Goal: Contribute content: Add original content to the website for others to see

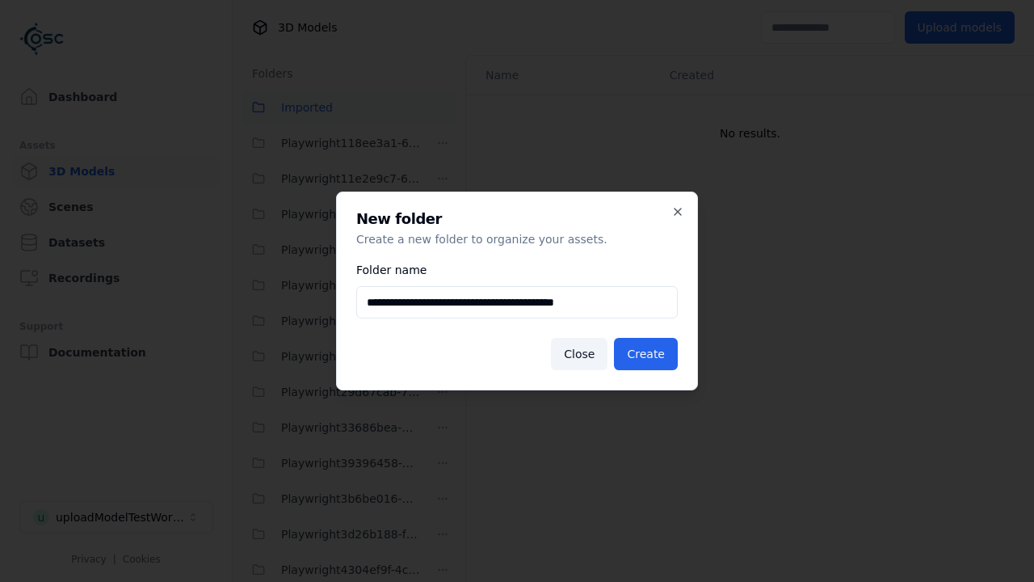
scroll to position [1707, 0]
type input "**********"
click at [648, 354] on button "Create" at bounding box center [646, 354] width 64 height 32
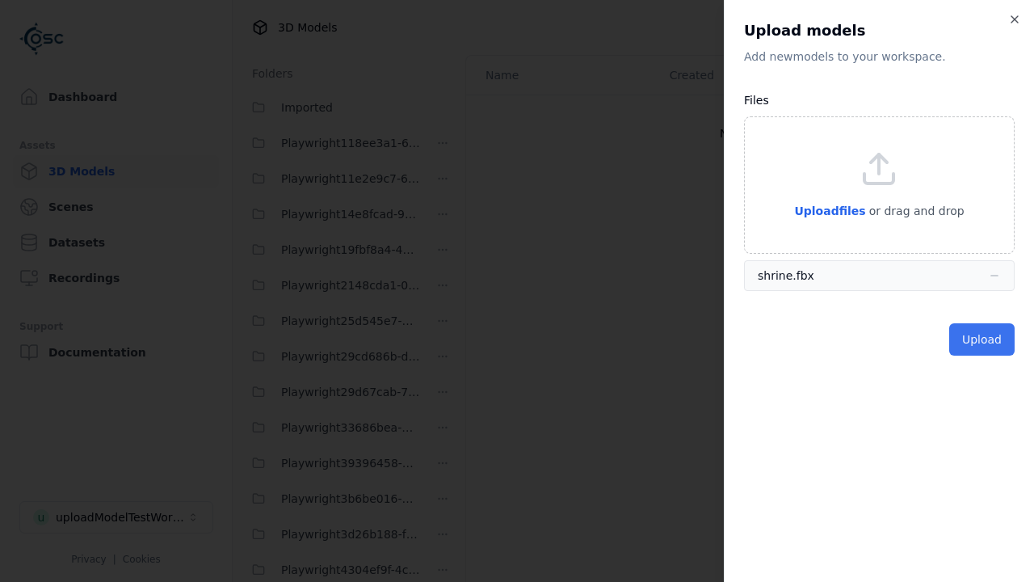
click at [983, 339] on button "Upload" at bounding box center [981, 339] width 65 height 32
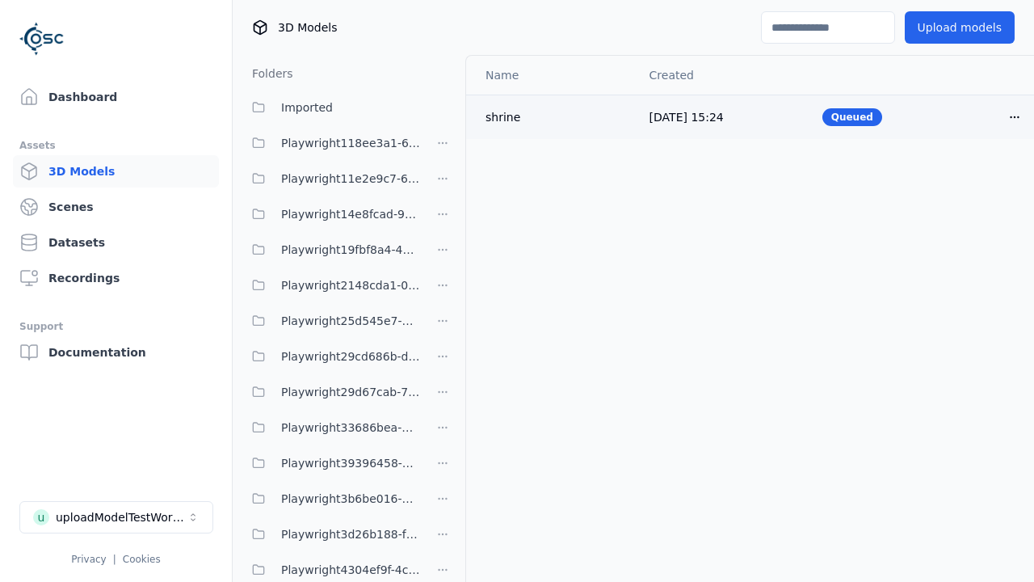
click at [1015, 116] on html "Support Dashboard Assets 3D Models Scenes Datasets Recordings Support Documenta…" at bounding box center [517, 291] width 1034 height 582
click at [979, 179] on div "Delete" at bounding box center [978, 179] width 95 height 26
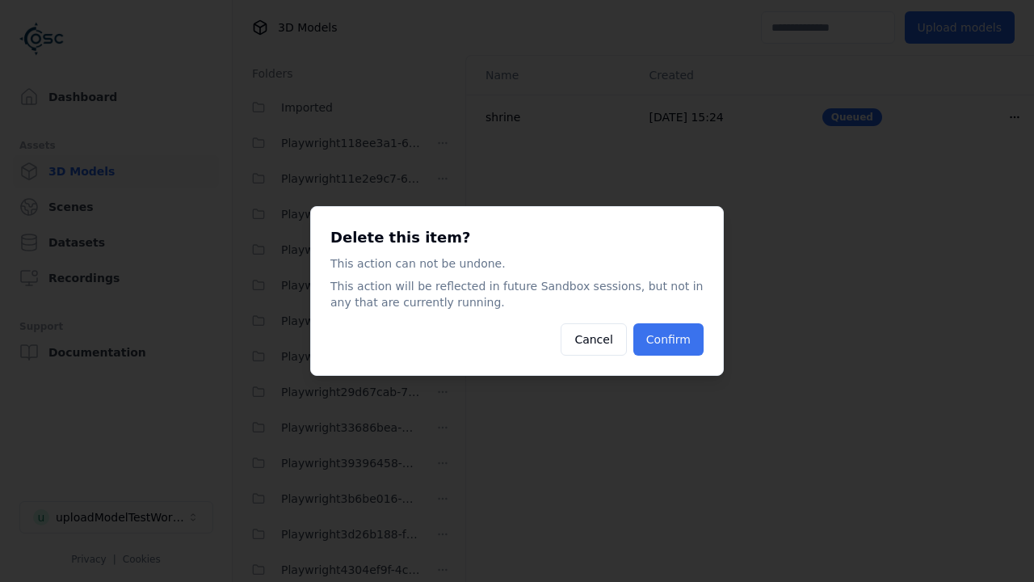
click at [670, 339] on button "Confirm" at bounding box center [668, 339] width 70 height 32
click at [443, 291] on html "Support Dashboard Assets 3D Models Scenes Datasets Recordings Support Documenta…" at bounding box center [517, 291] width 1034 height 582
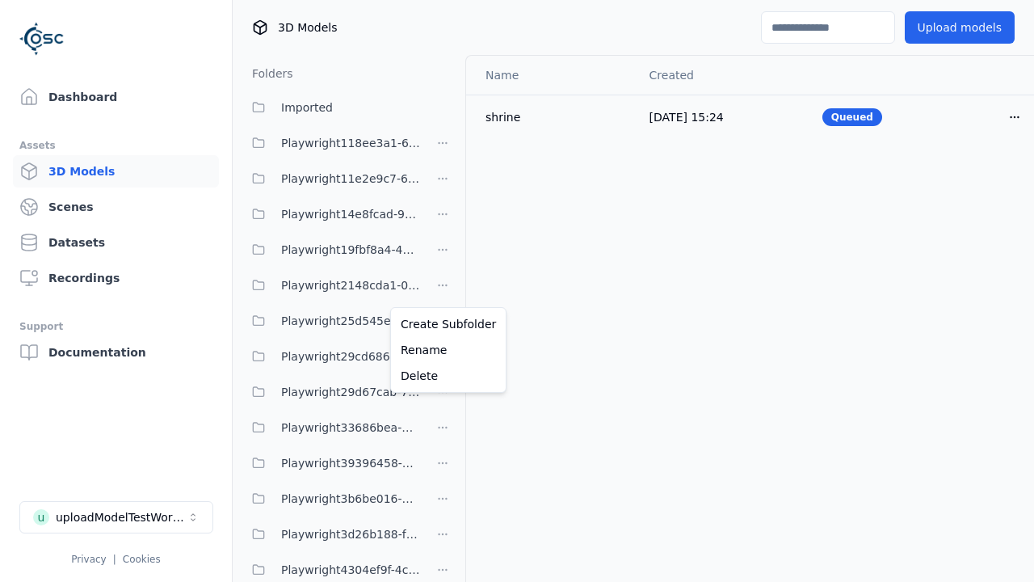
scroll to position [883, 0]
